Goal: Task Accomplishment & Management: Use online tool/utility

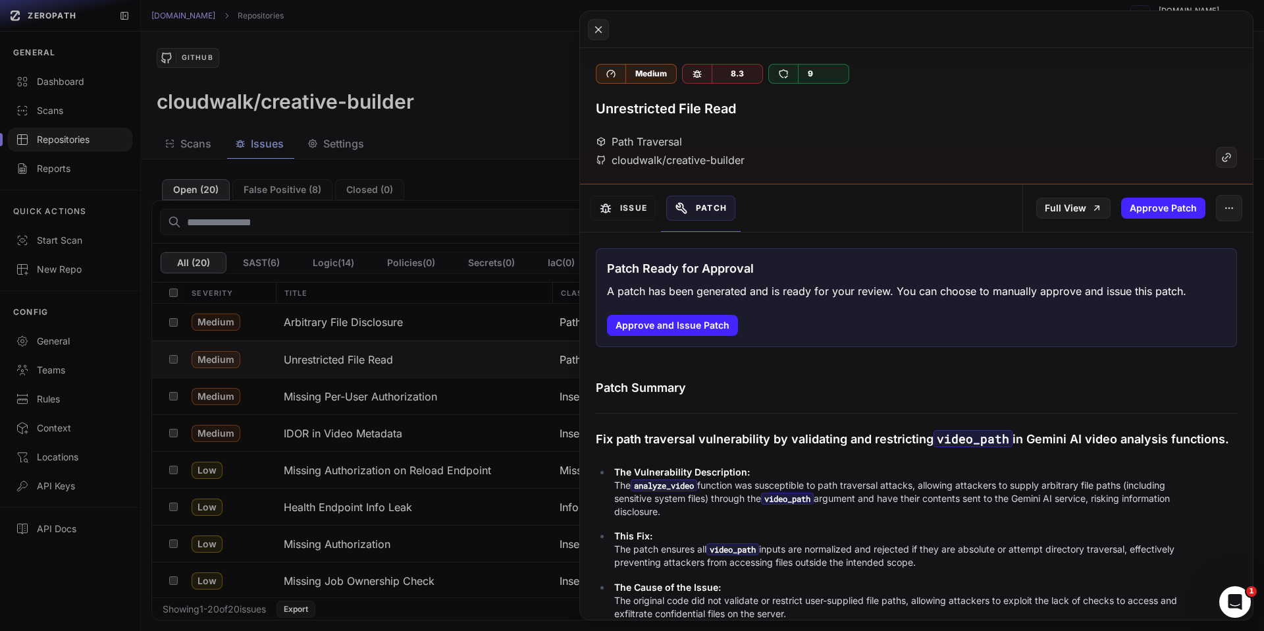
scroll to position [925, 0]
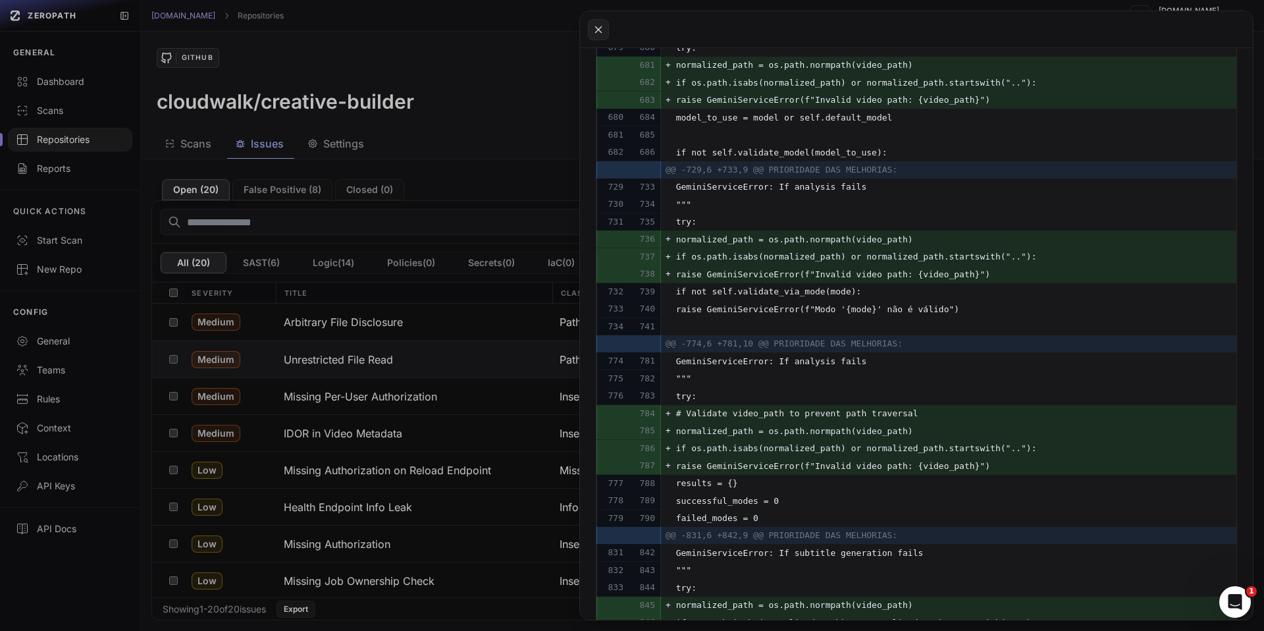
click at [468, 375] on button at bounding box center [632, 315] width 1264 height 631
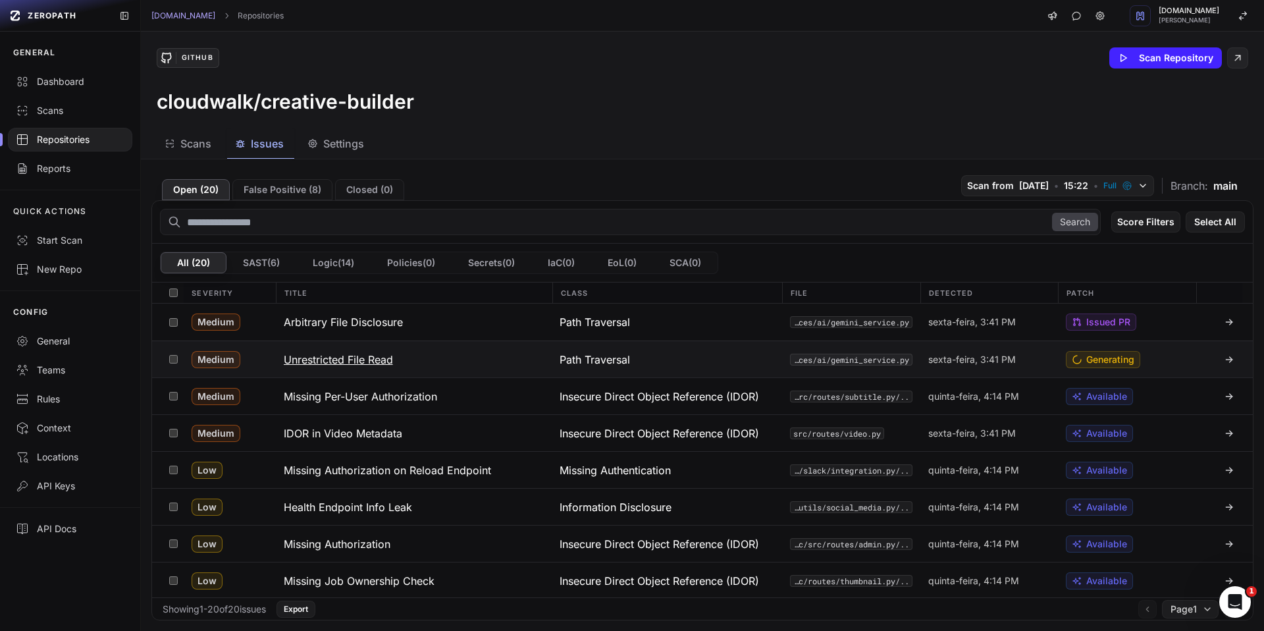
click at [1216, 362] on div at bounding box center [1220, 359] width 46 height 36
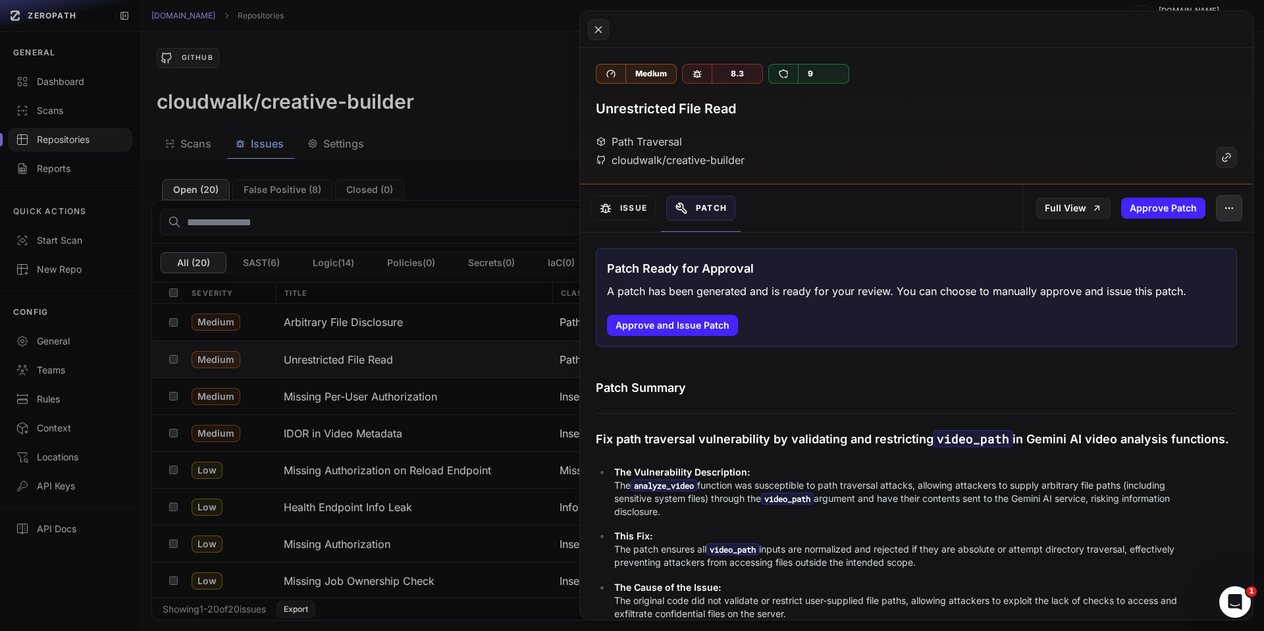
click at [1224, 211] on icon "button" at bounding box center [1229, 208] width 11 height 11
click at [442, 362] on button at bounding box center [632, 315] width 1264 height 631
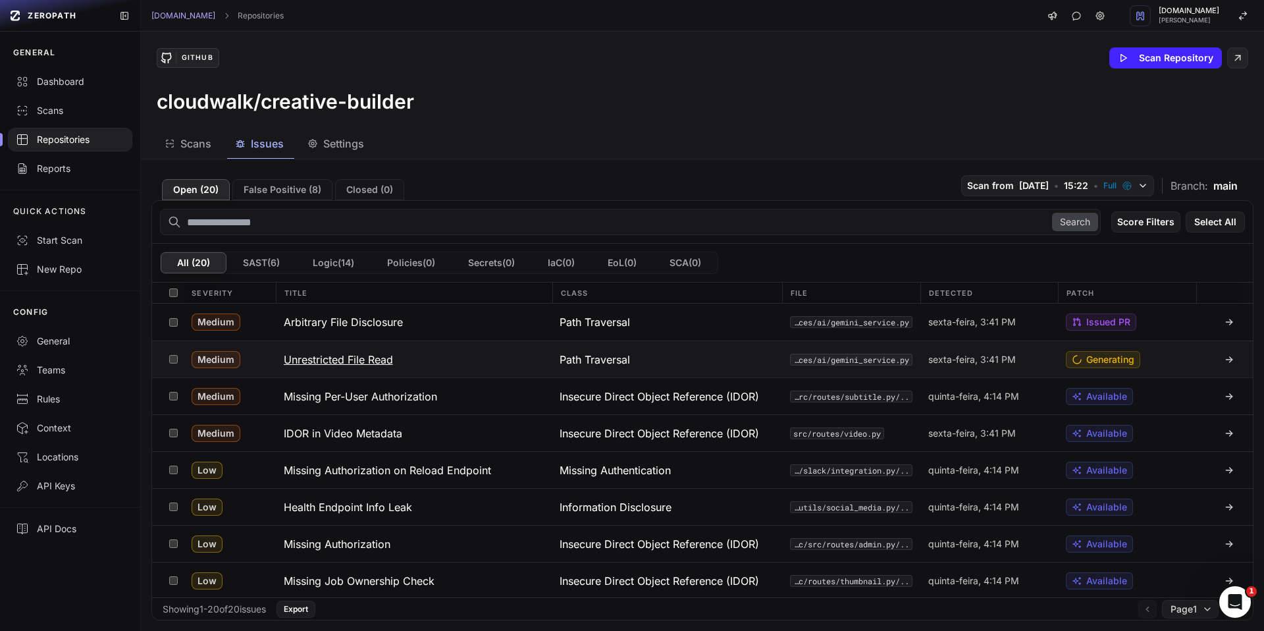
click at [1087, 360] on span "Generating" at bounding box center [1111, 359] width 48 height 13
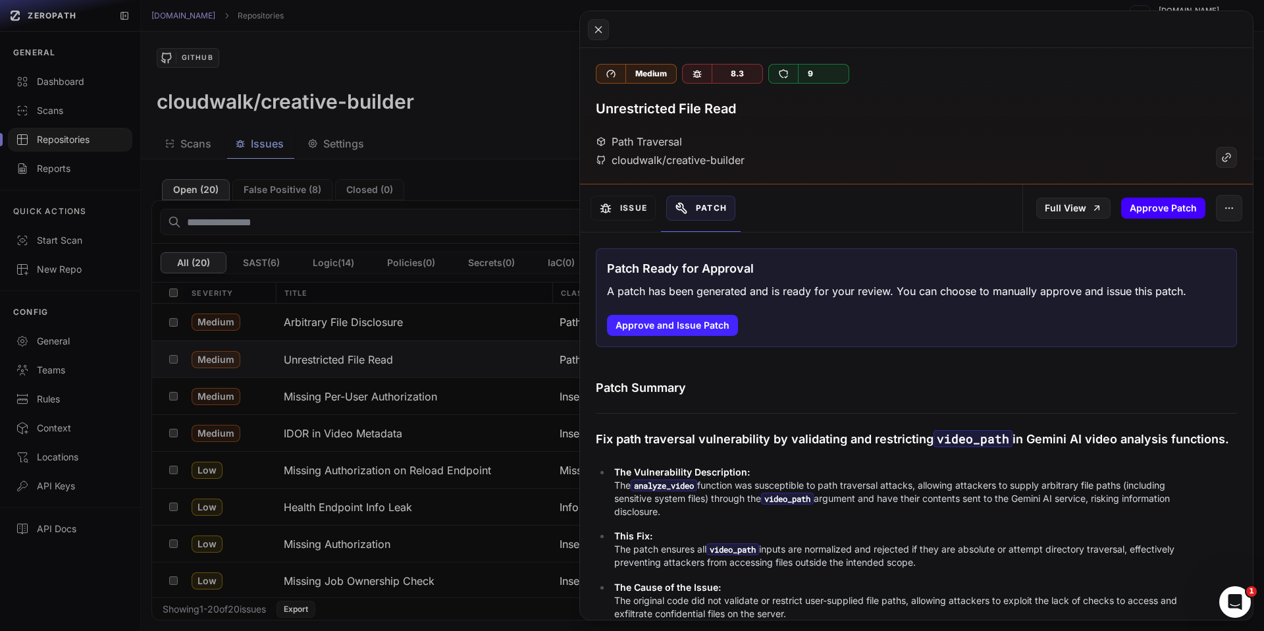
click at [1152, 214] on button "Approve Patch" at bounding box center [1163, 208] width 84 height 21
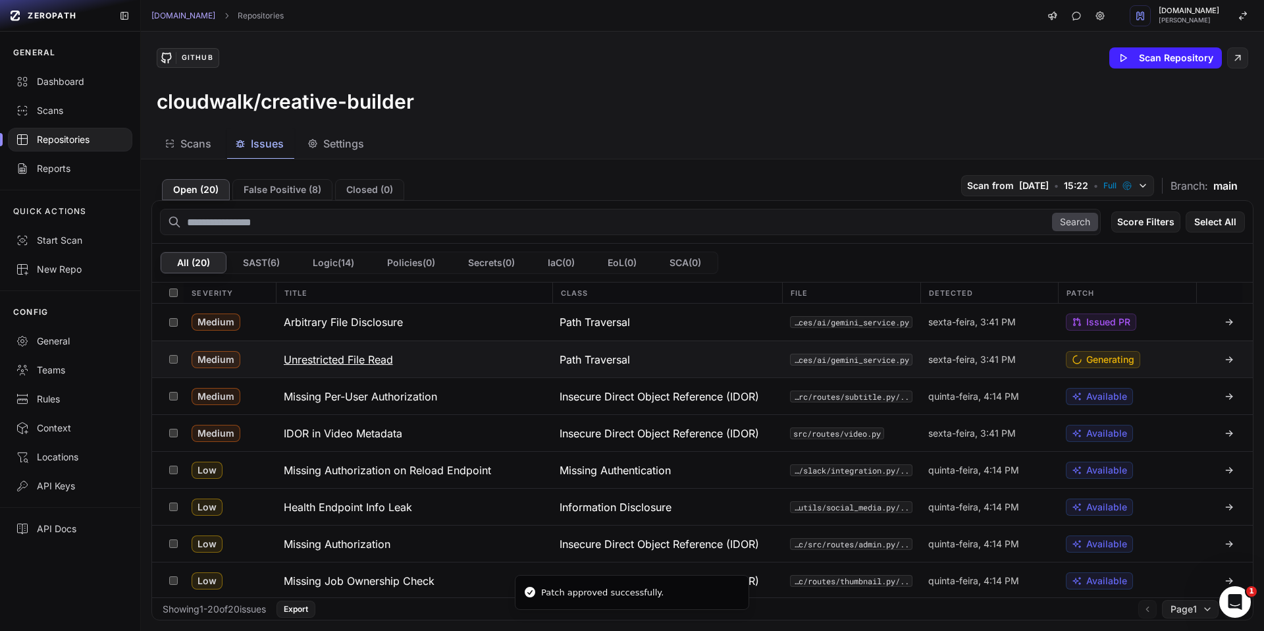
click at [1087, 362] on span "Generating" at bounding box center [1111, 359] width 48 height 13
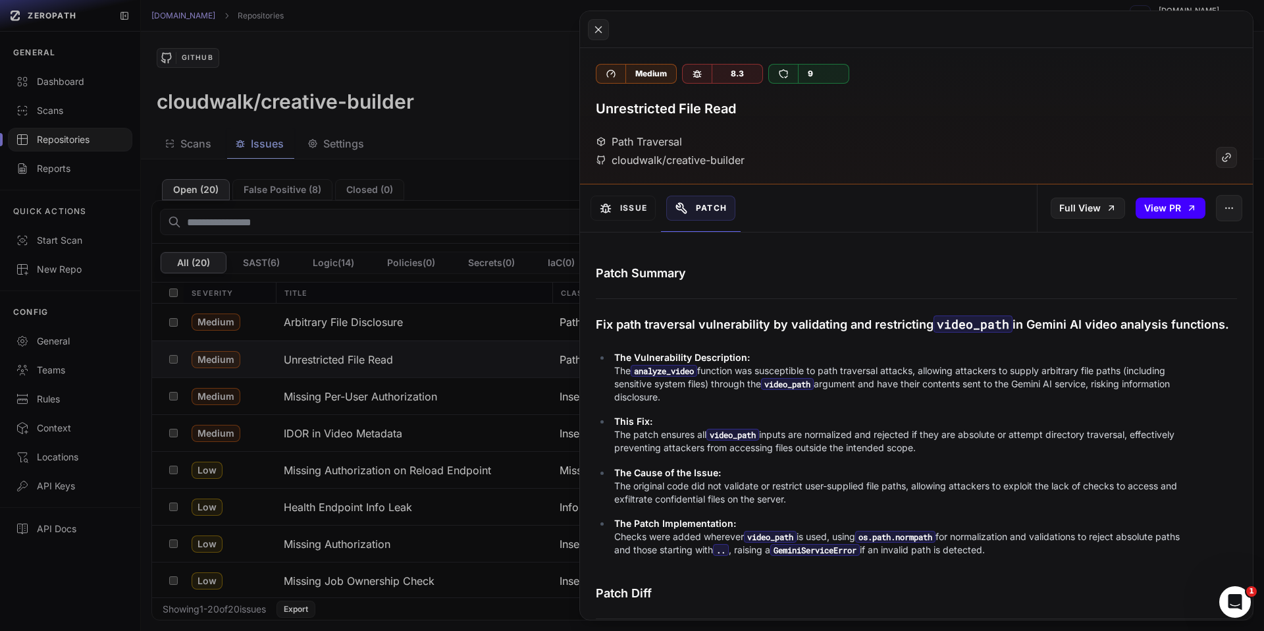
click at [1155, 211] on link "View PR" at bounding box center [1171, 208] width 70 height 21
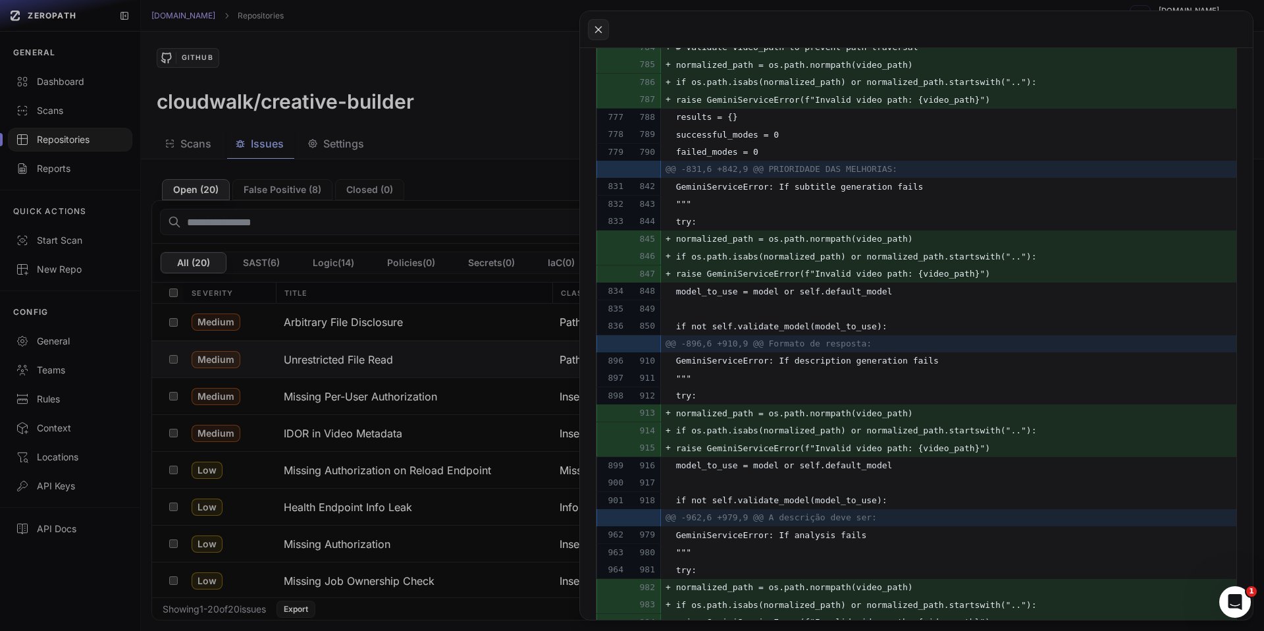
scroll to position [1442, 0]
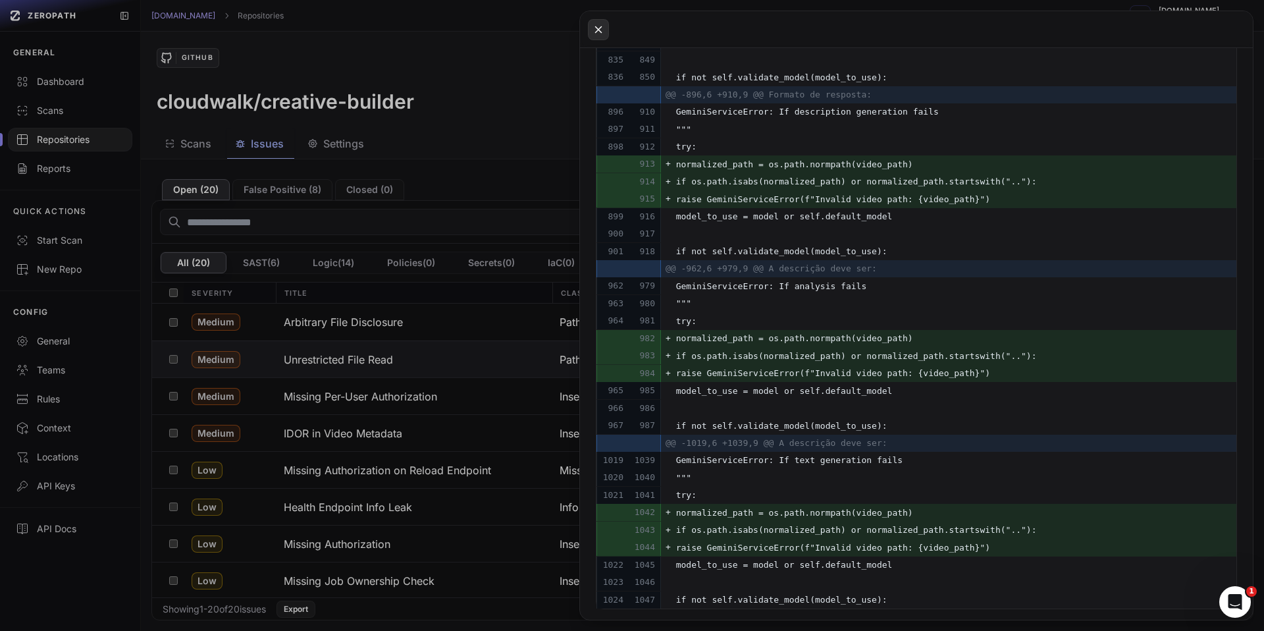
click at [597, 30] on icon at bounding box center [599, 29] width 6 height 6
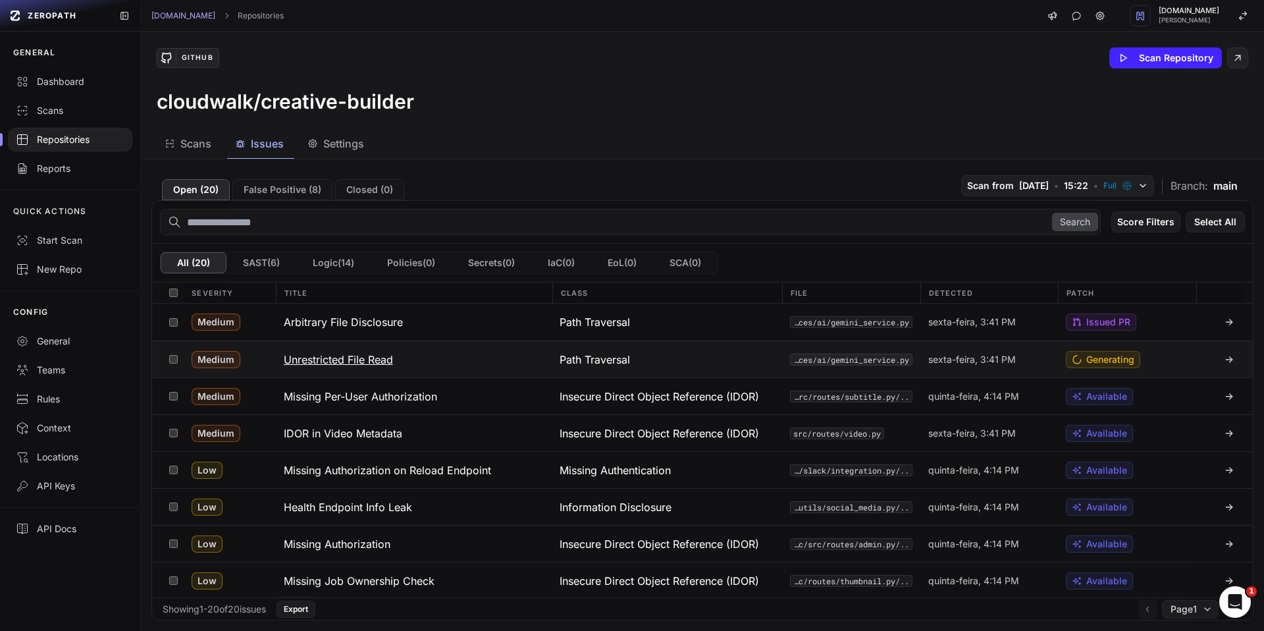
click at [929, 363] on span "sexta-feira, 3:41 PM" at bounding box center [973, 359] width 88 height 13
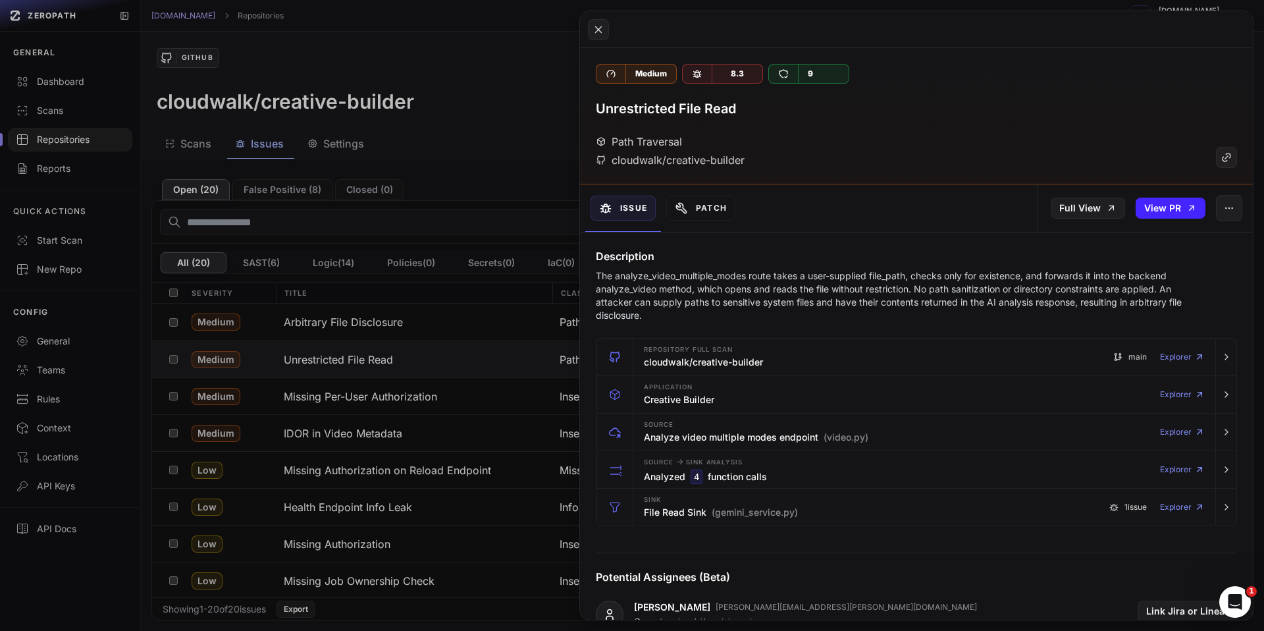
click at [497, 324] on button at bounding box center [632, 315] width 1264 height 631
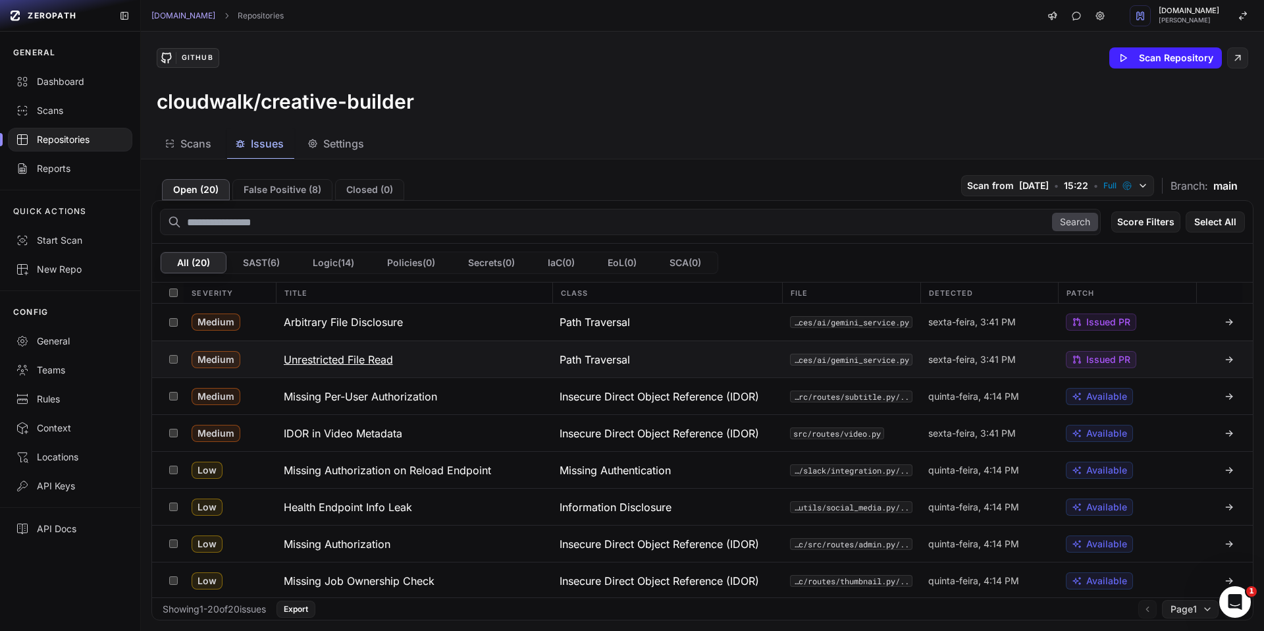
click at [704, 361] on div "Path Traversal" at bounding box center [667, 359] width 230 height 36
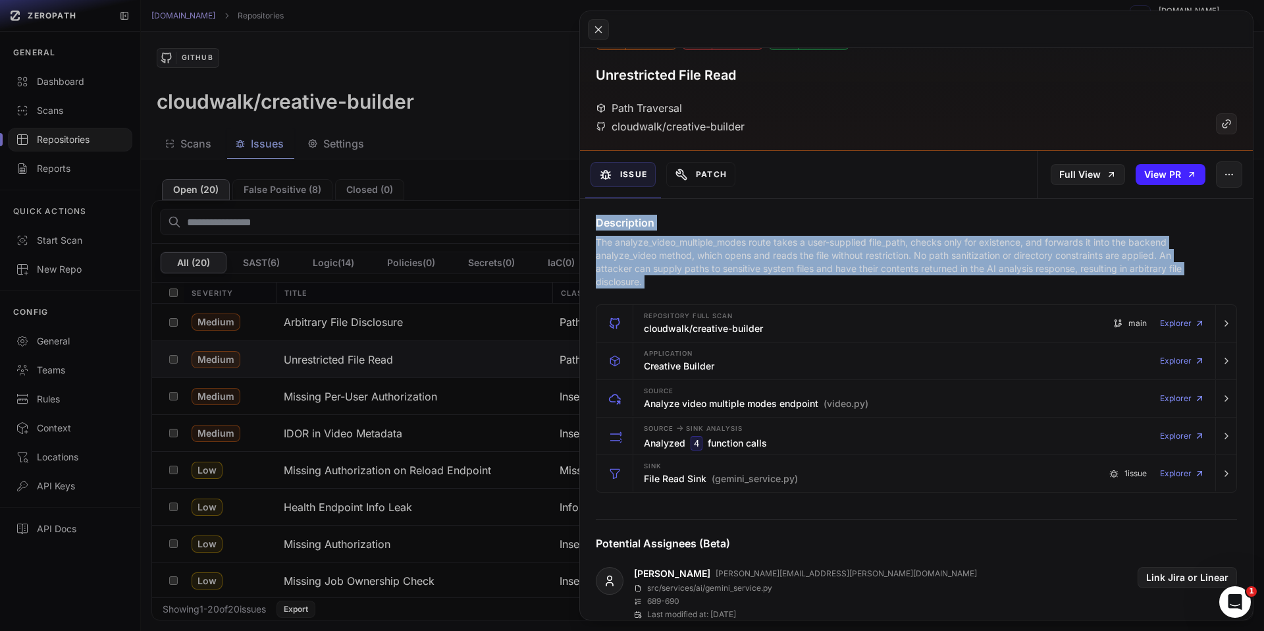
scroll to position [43, 0]
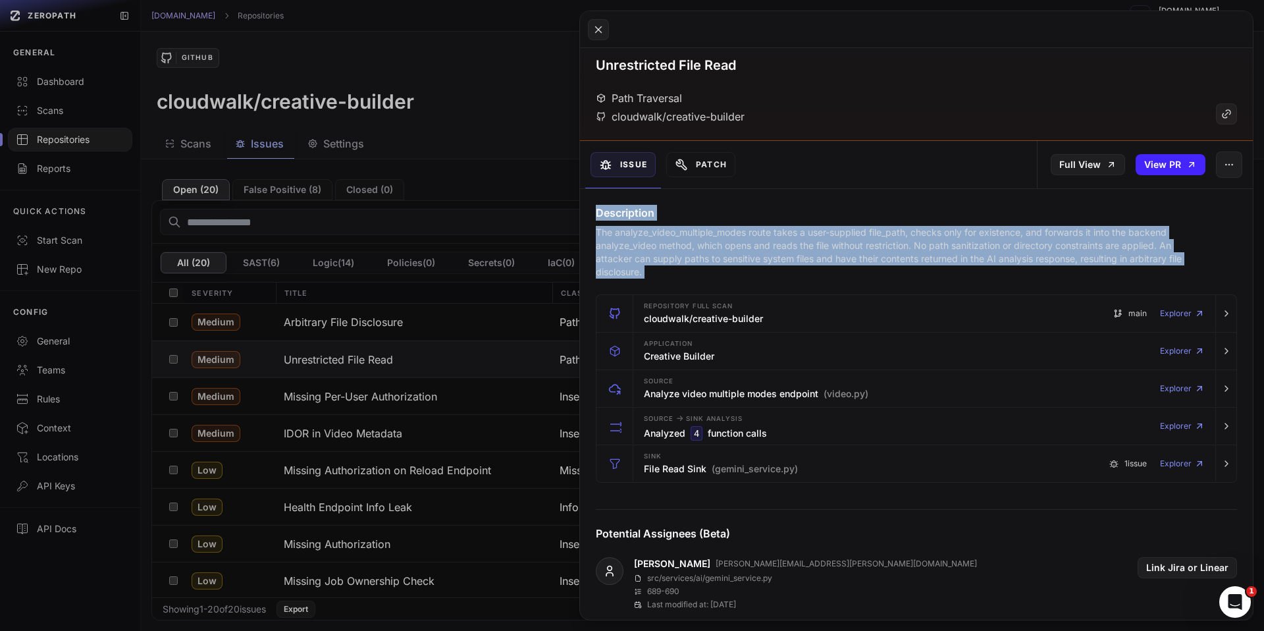
drag, startPoint x: 593, startPoint y: 254, endPoint x: 677, endPoint y: 301, distance: 95.8
click at [696, 173] on button "Patch" at bounding box center [700, 164] width 69 height 25
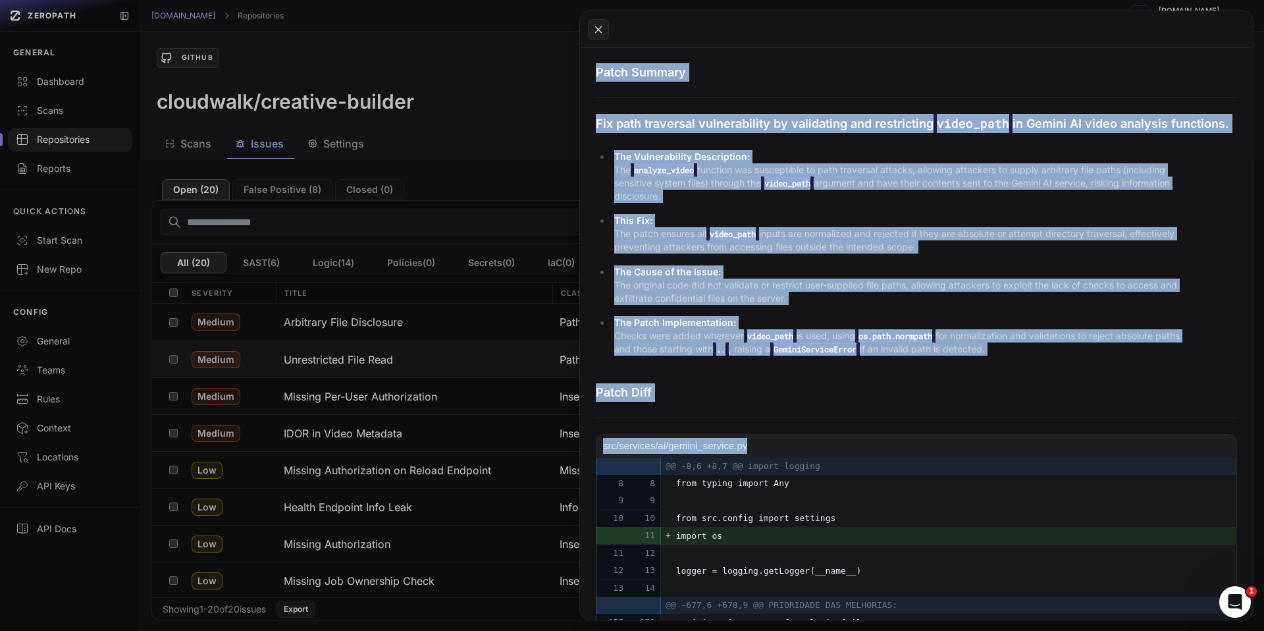
scroll to position [231, 0]
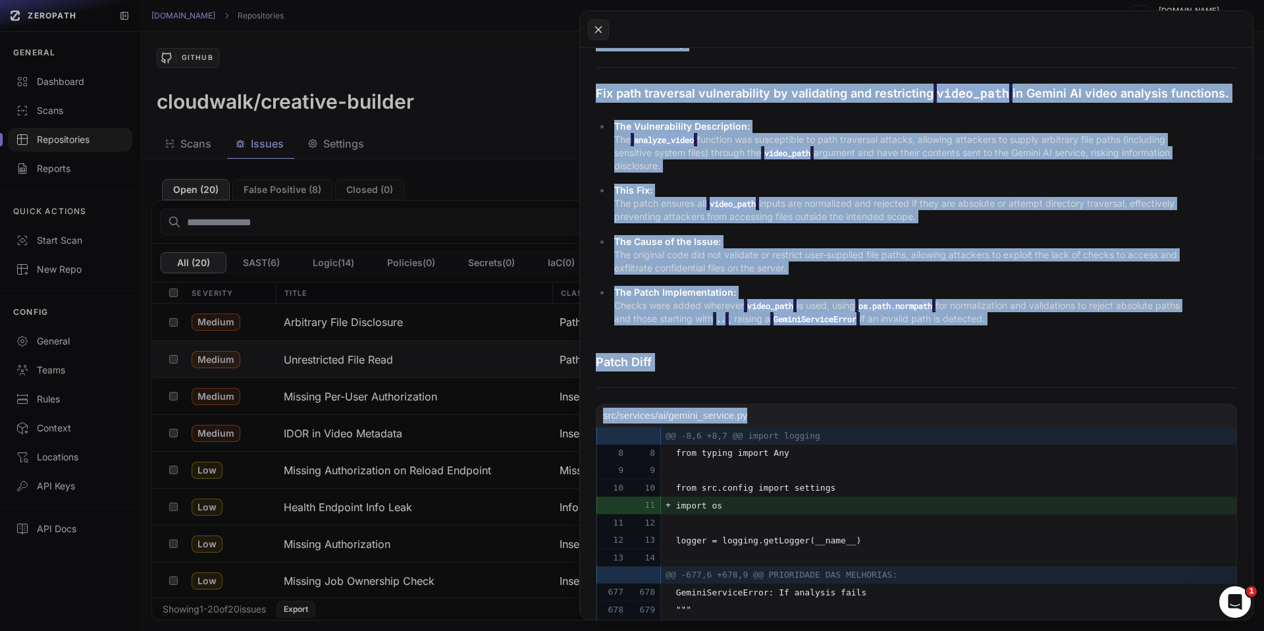
drag, startPoint x: 595, startPoint y: 223, endPoint x: 1040, endPoint y: 334, distance: 458.9
click at [1040, 334] on div "Patch Summary Fix path traversal vulnerability by validating and restricting vi…" at bounding box center [916, 185] width 641 height 304
copy div "Patch Summary Fix path traversal vulnerability by validating and restricting vi…"
click at [409, 381] on button at bounding box center [632, 315] width 1264 height 631
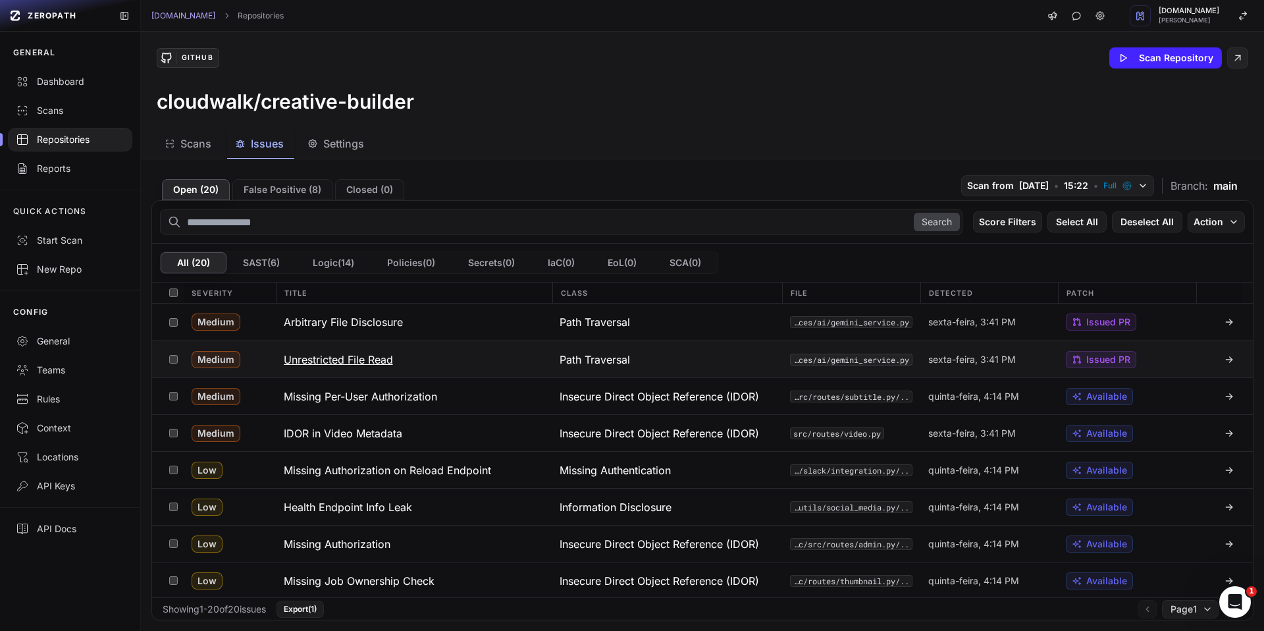
click at [170, 352] on button at bounding box center [173, 359] width 20 height 36
click at [1208, 227] on button "Action" at bounding box center [1216, 221] width 57 height 21
click at [238, 292] on div "Severity" at bounding box center [230, 293] width 92 height 20
click at [197, 143] on span "Scans" at bounding box center [195, 144] width 31 height 16
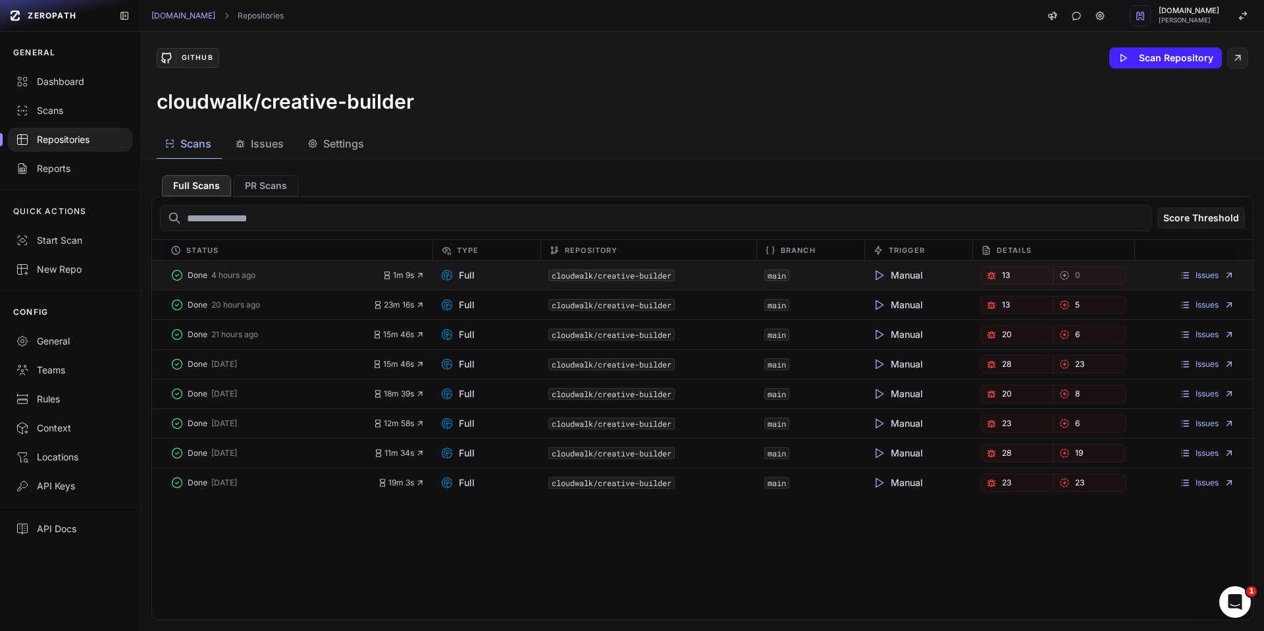
click at [890, 275] on span "Manual" at bounding box center [898, 275] width 51 height 13
click at [262, 184] on button "PR Scans" at bounding box center [266, 185] width 65 height 21
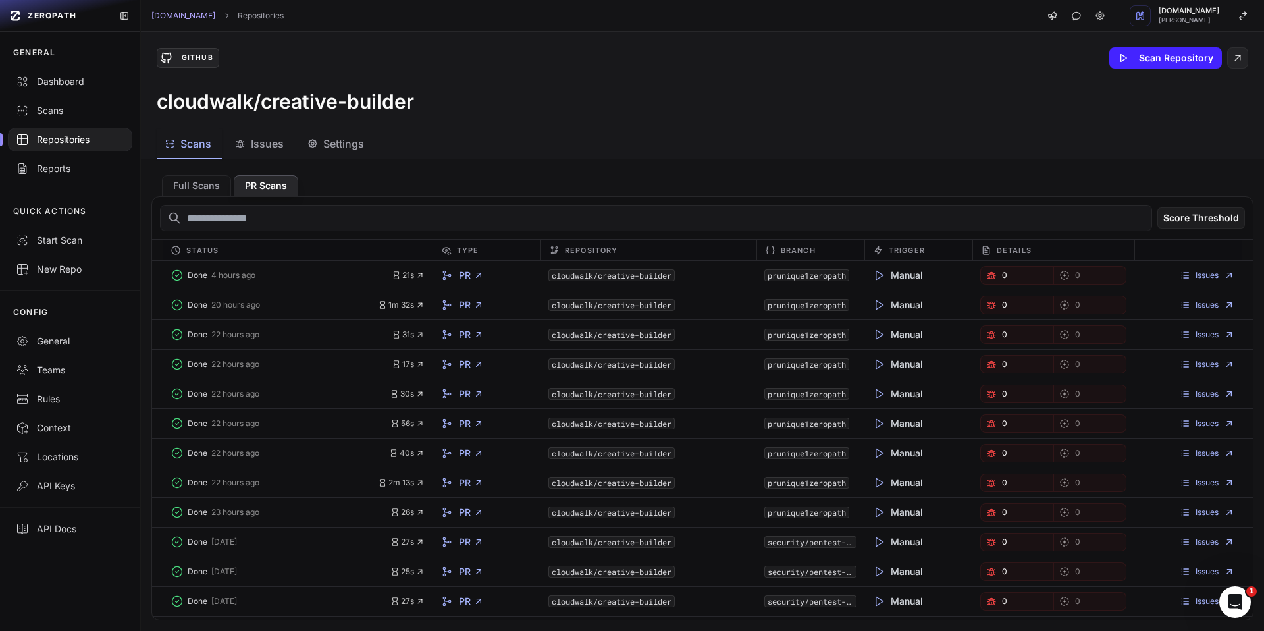
click at [520, 216] on input "text" at bounding box center [656, 218] width 992 height 26
paste input "**********"
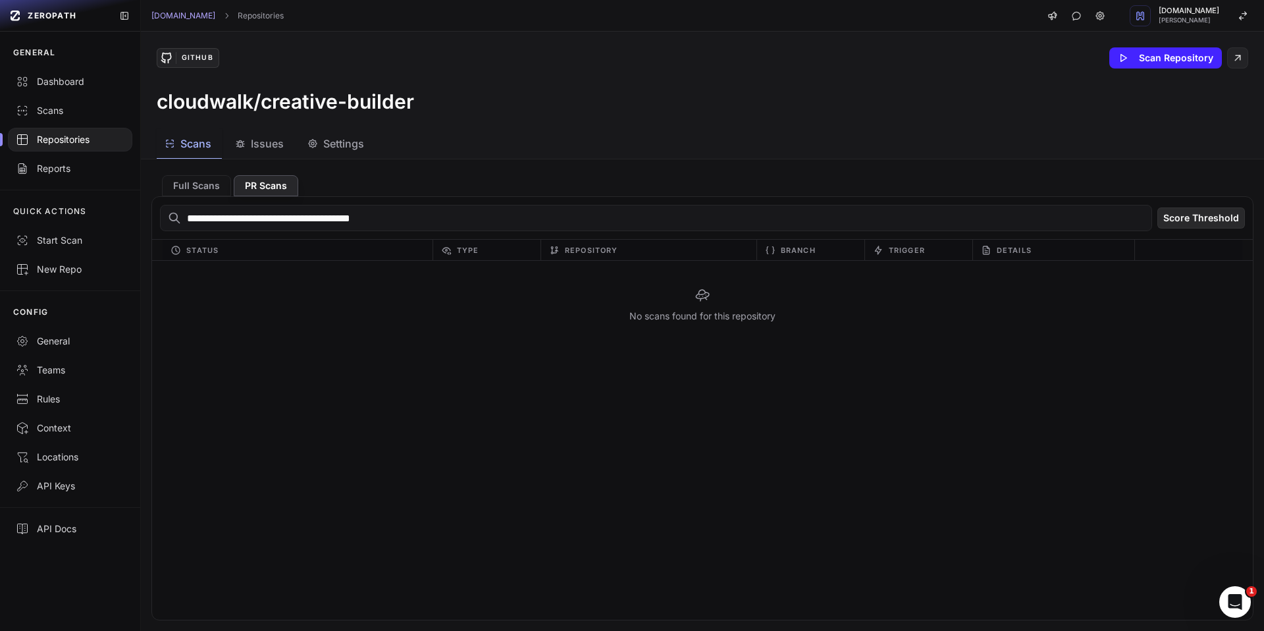
click at [1183, 214] on button "Score Threshold" at bounding box center [1202, 217] width 88 height 21
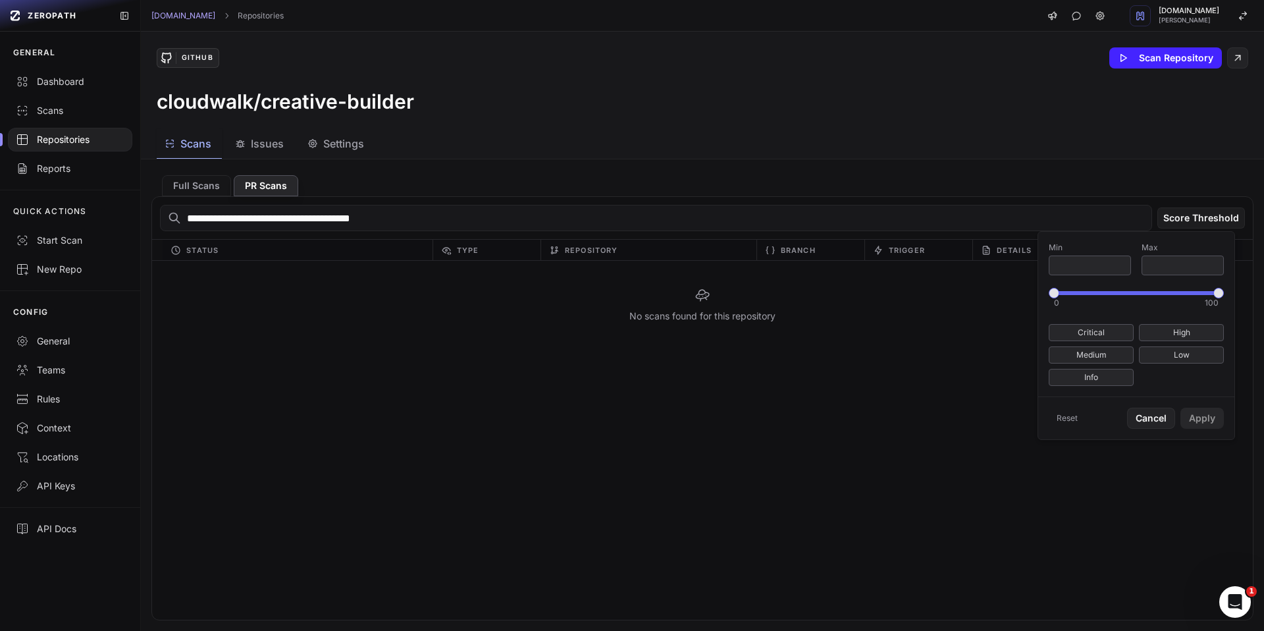
click at [1069, 227] on input "**********" at bounding box center [656, 218] width 992 height 26
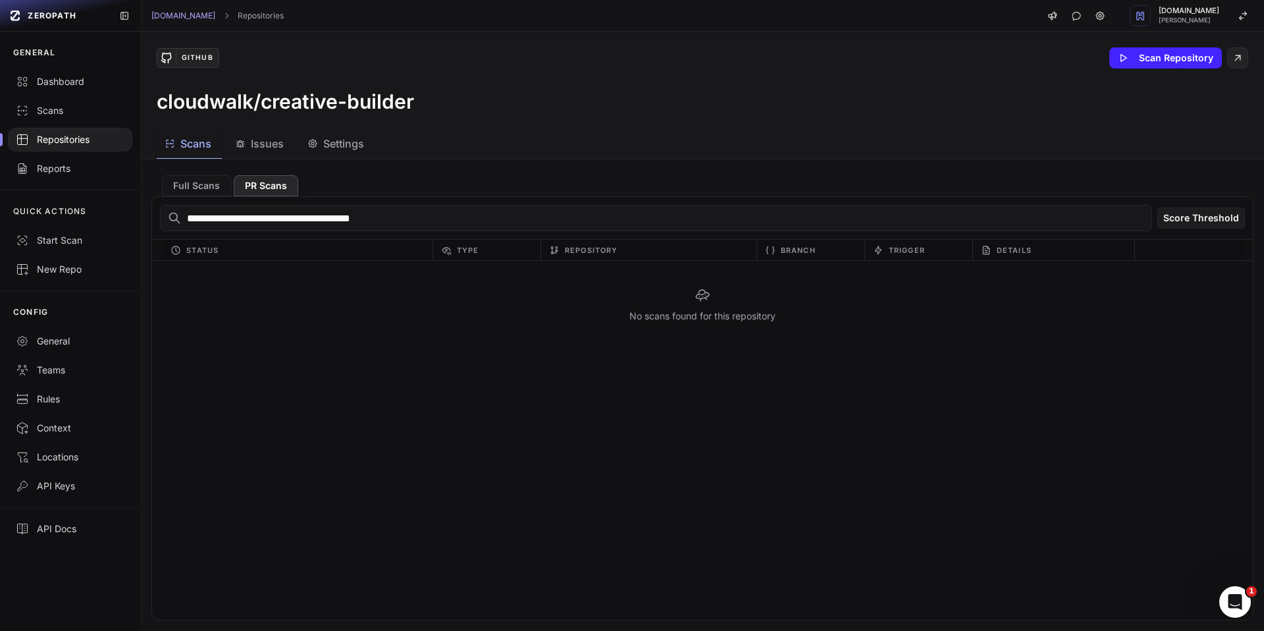
drag, startPoint x: 799, startPoint y: 229, endPoint x: 311, endPoint y: 220, distance: 487.4
click at [311, 220] on input "**********" at bounding box center [656, 218] width 992 height 26
type input "*"
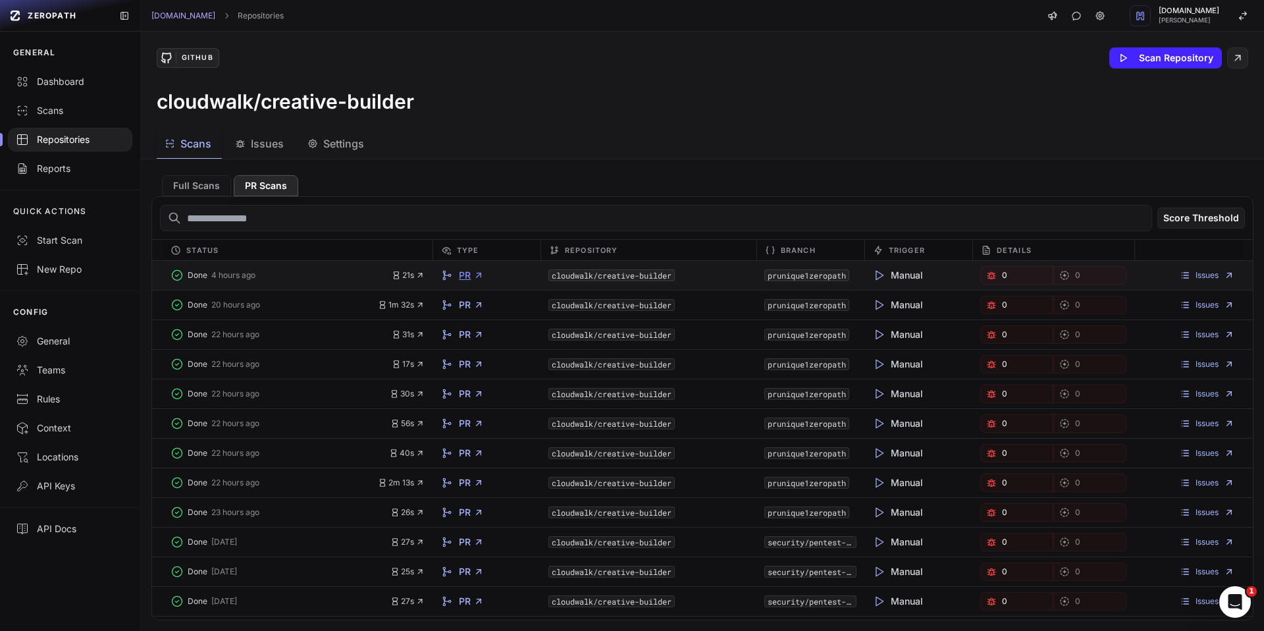
click at [461, 275] on link "PR" at bounding box center [471, 275] width 25 height 13
click at [1143, 59] on button "Scan Repository" at bounding box center [1166, 57] width 113 height 21
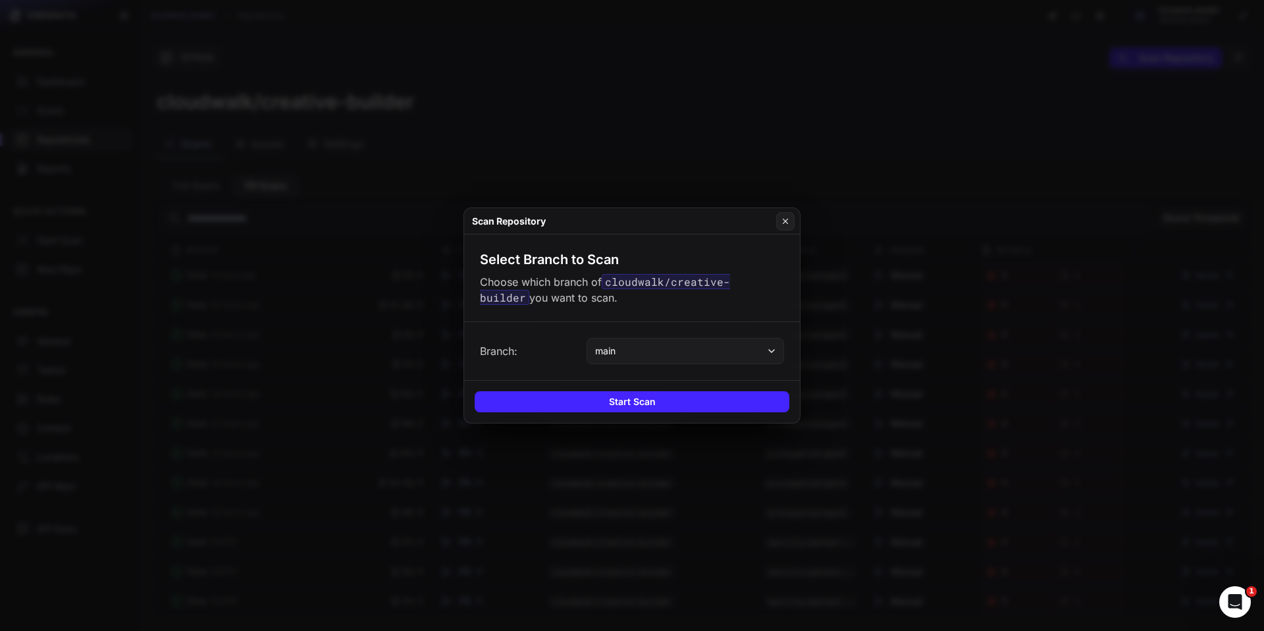
click at [770, 351] on icon at bounding box center [771, 351] width 5 height 3
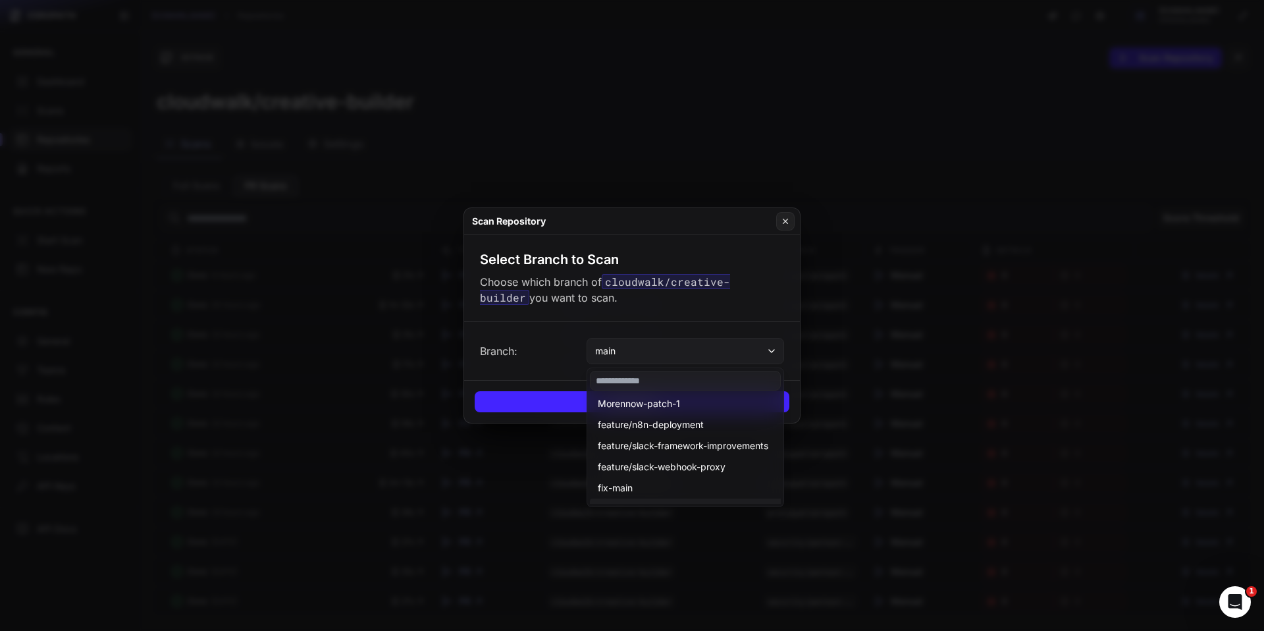
click at [651, 347] on button "main" at bounding box center [686, 351] width 198 height 26
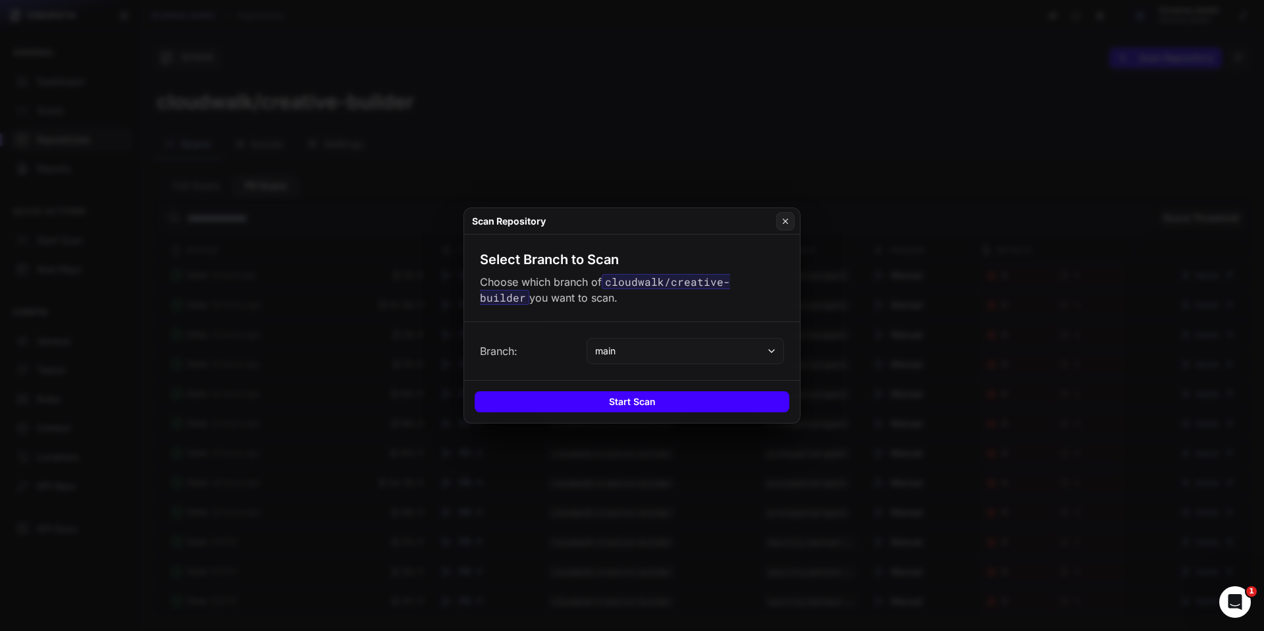
click at [645, 401] on button "Start Scan" at bounding box center [632, 401] width 315 height 21
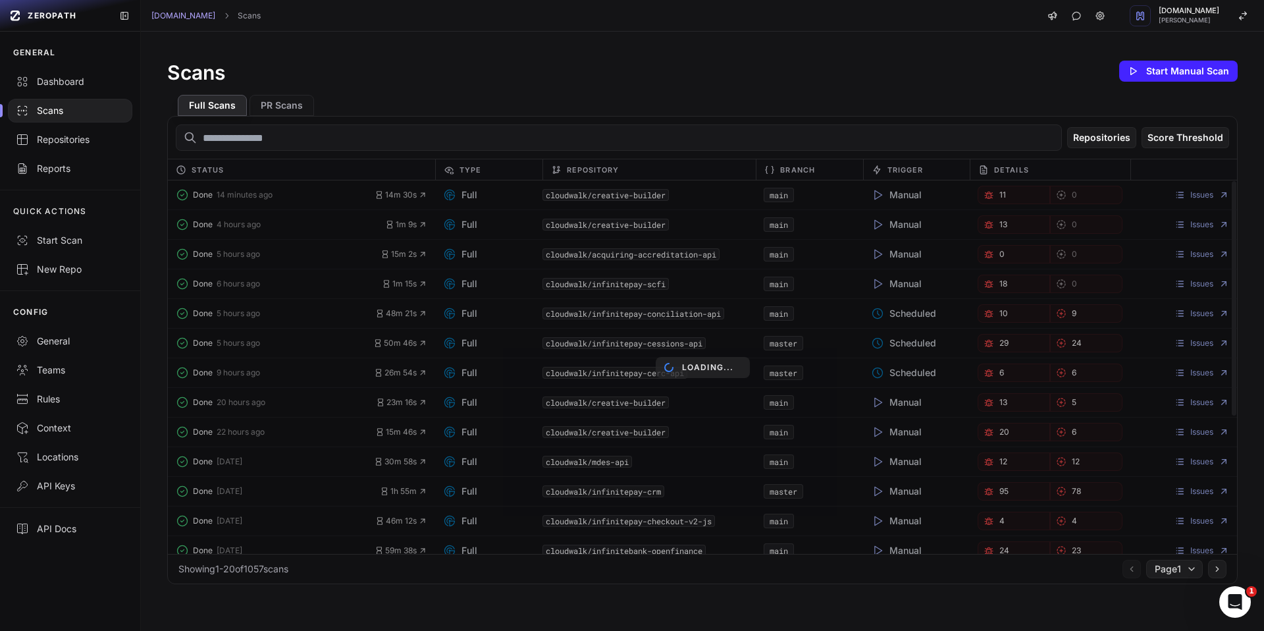
click at [307, 197] on div "Loading..." at bounding box center [702, 366] width 1069 height 373
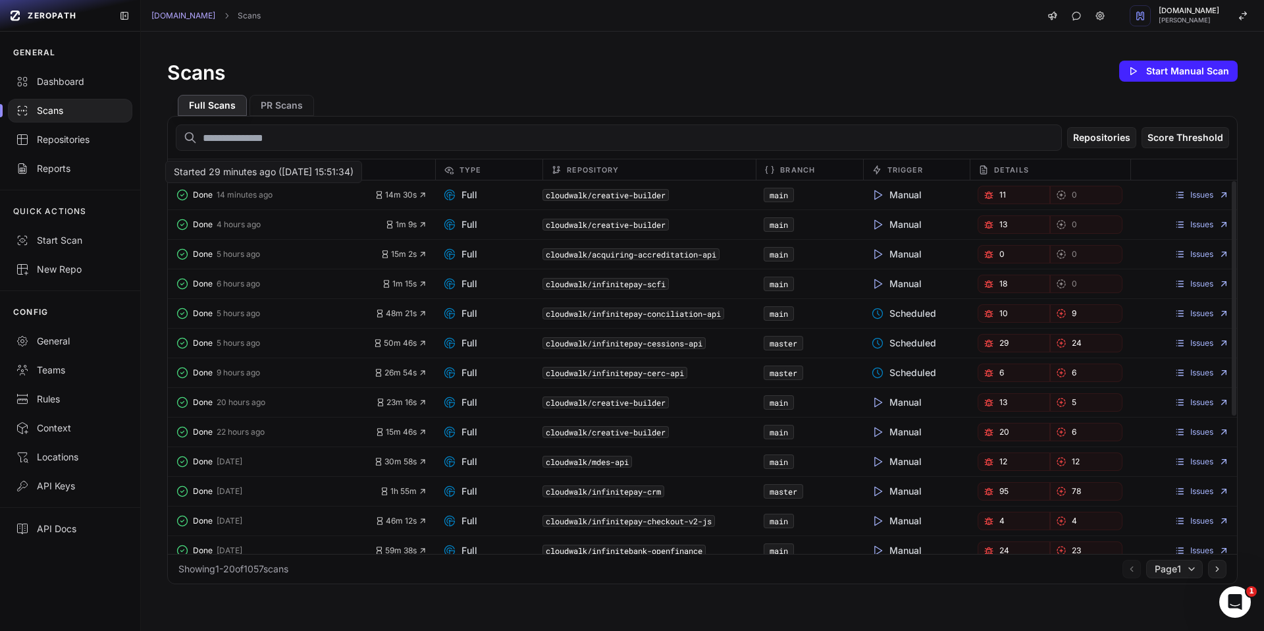
click at [203, 197] on span "Done" at bounding box center [203, 195] width 20 height 11
click at [275, 105] on button "PR Scans" at bounding box center [282, 105] width 65 height 21
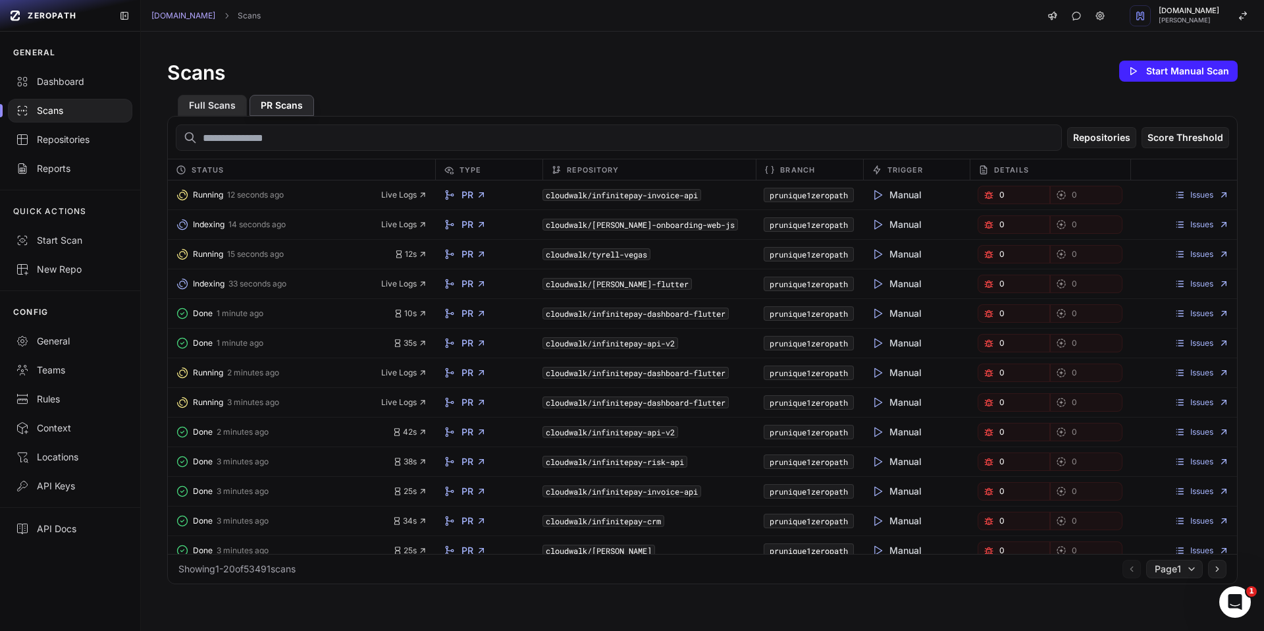
click at [202, 105] on button "Full Scans" at bounding box center [212, 105] width 69 height 21
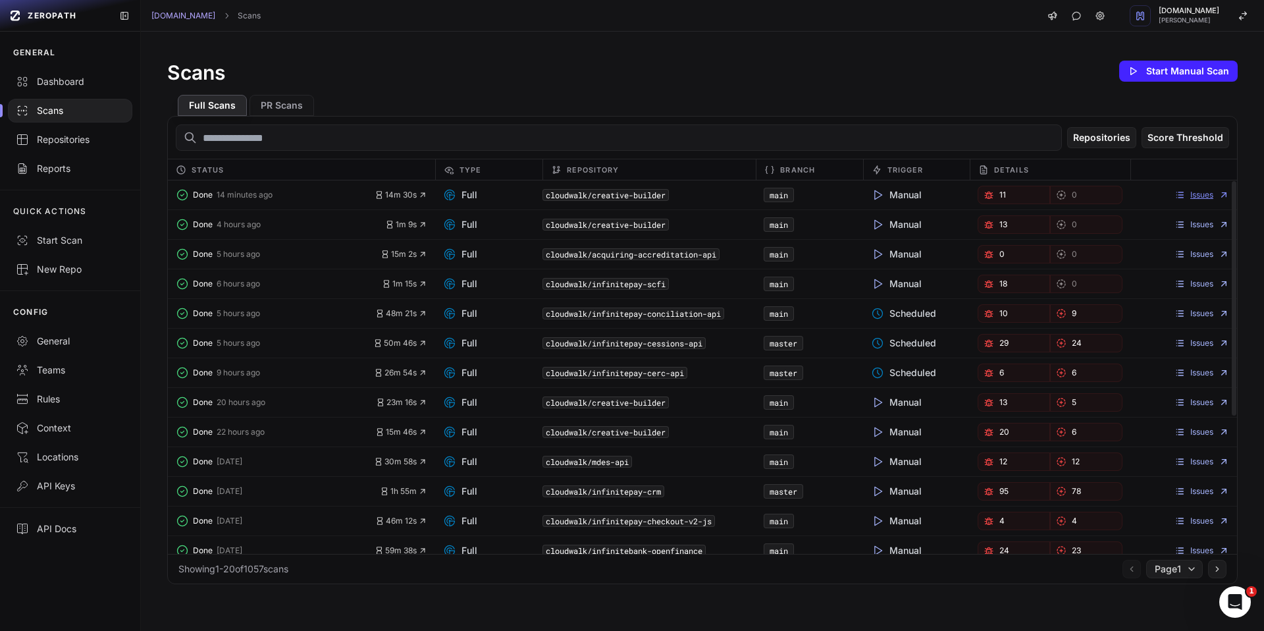
click at [1175, 198] on link "Issues" at bounding box center [1202, 195] width 55 height 11
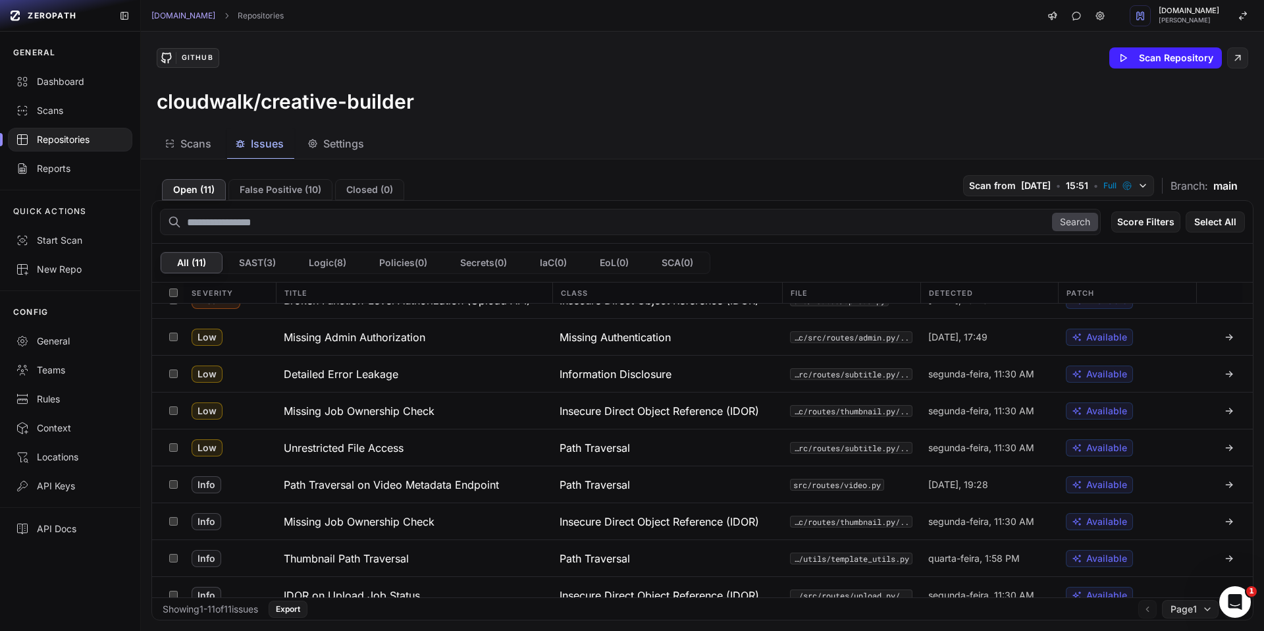
scroll to position [112, 0]
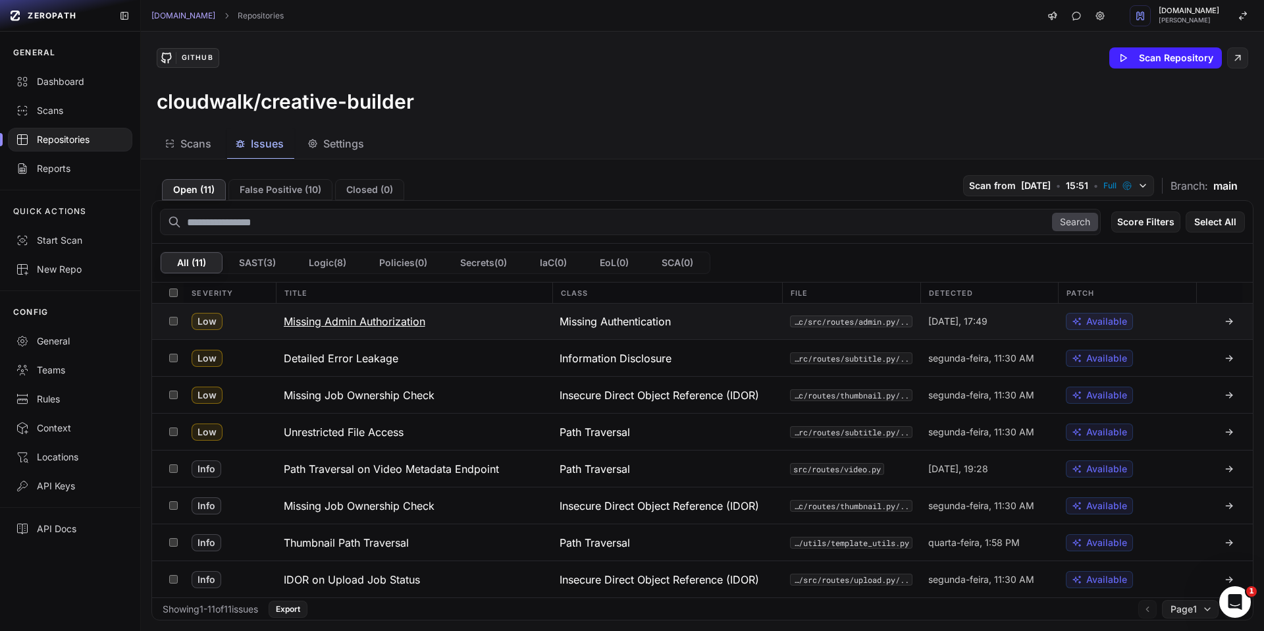
click at [1087, 321] on span "Available" at bounding box center [1107, 321] width 41 height 13
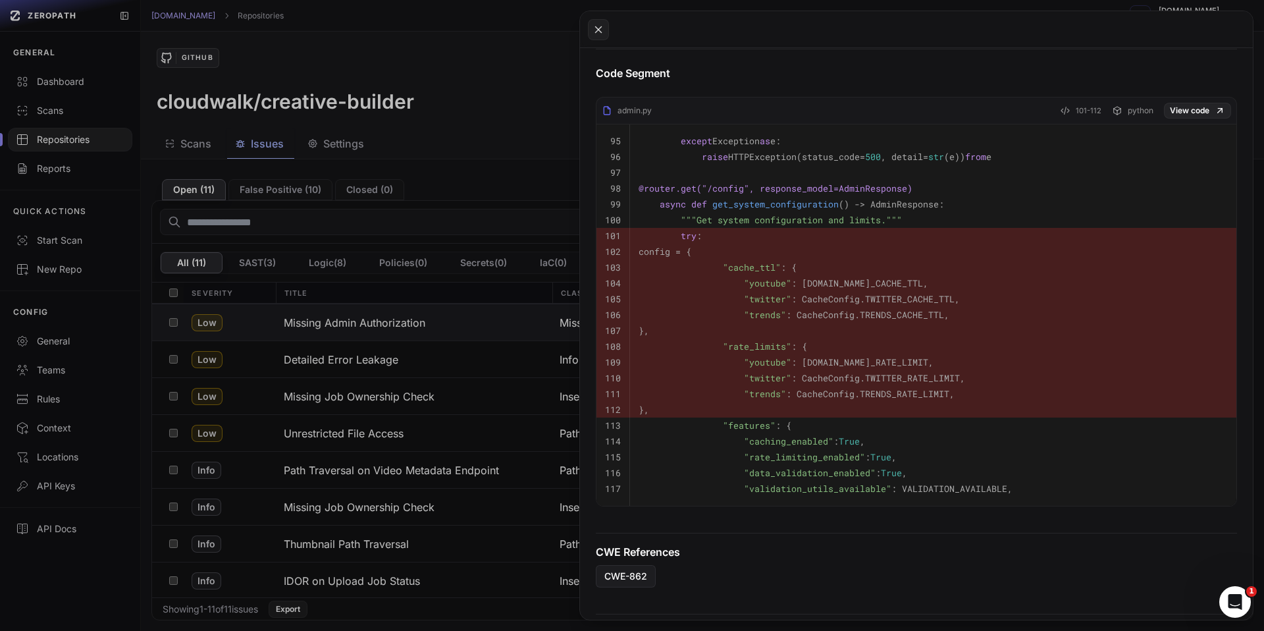
scroll to position [898, 0]
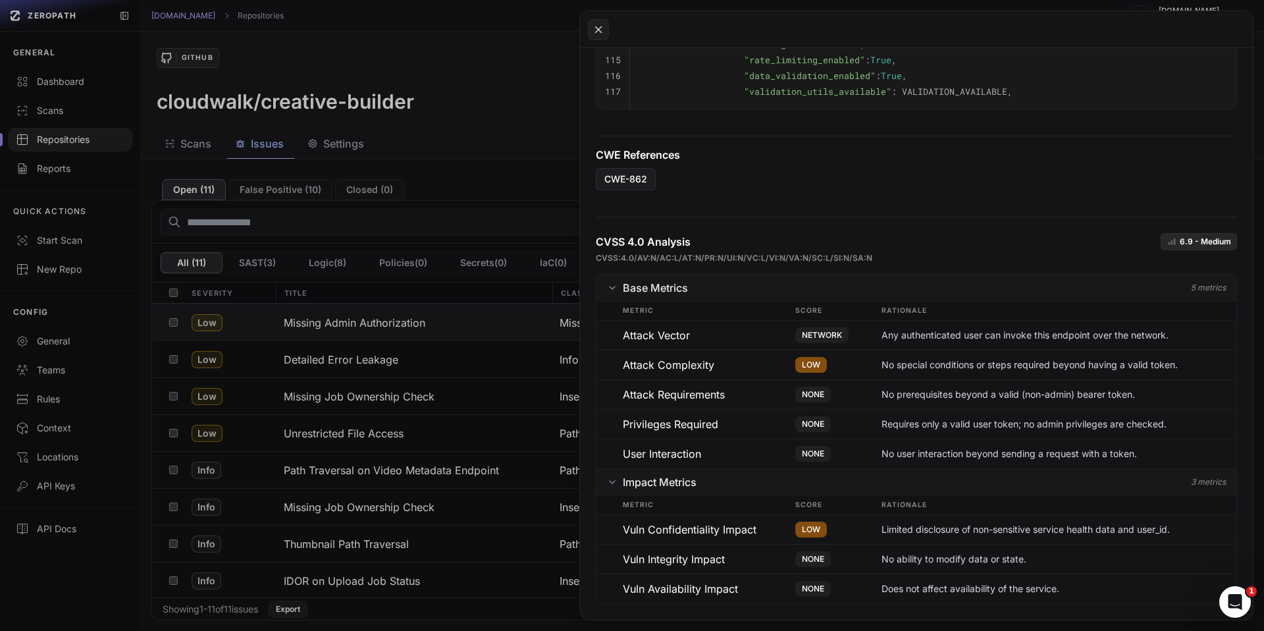
click at [548, 173] on button at bounding box center [632, 315] width 1264 height 631
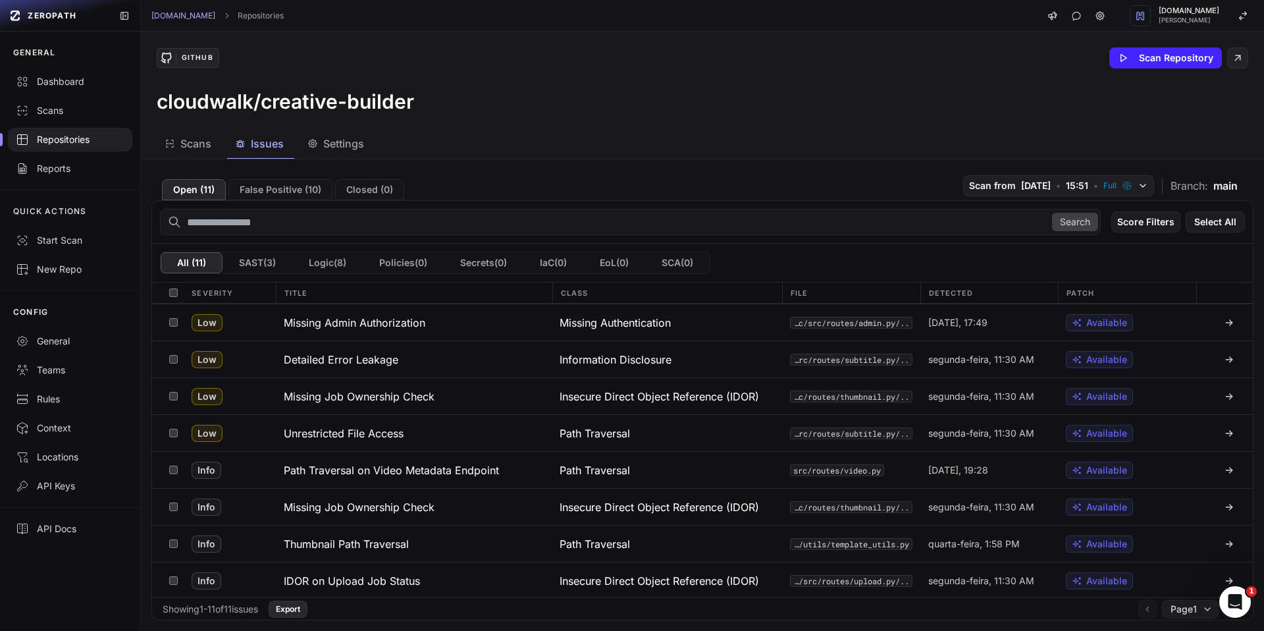
click at [308, 610] on button "Export" at bounding box center [288, 609] width 39 height 17
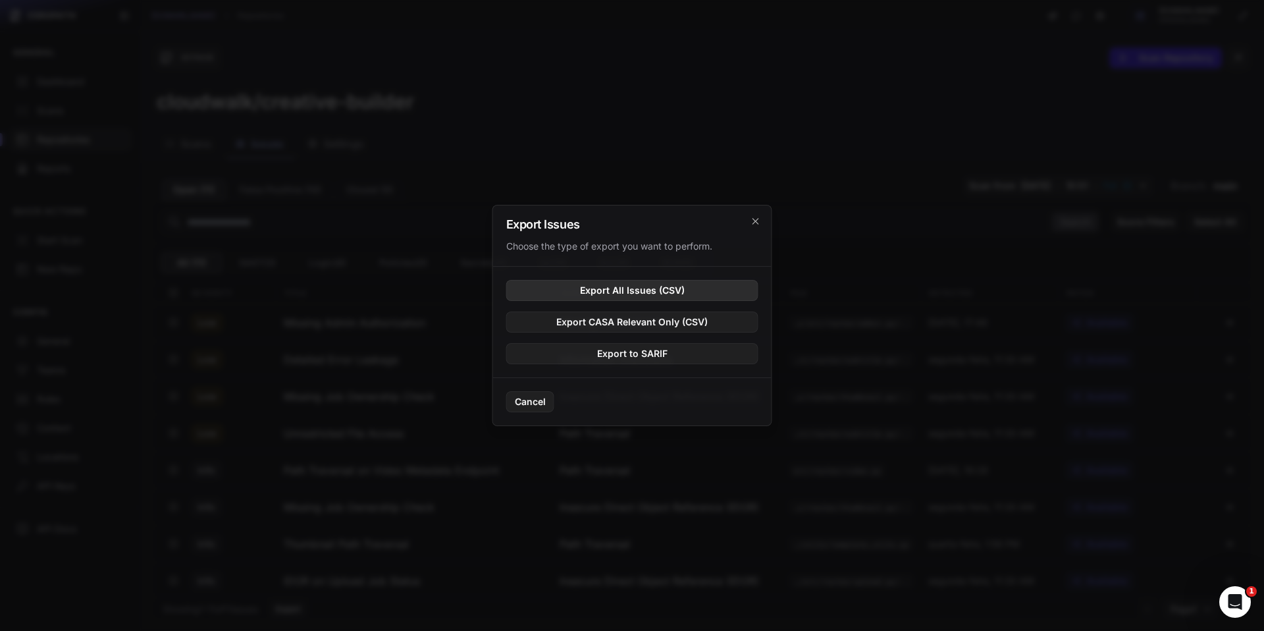
click at [618, 294] on button "Export All Issues (CSV)" at bounding box center [632, 290] width 252 height 21
